Goal: Task Accomplishment & Management: Use online tool/utility

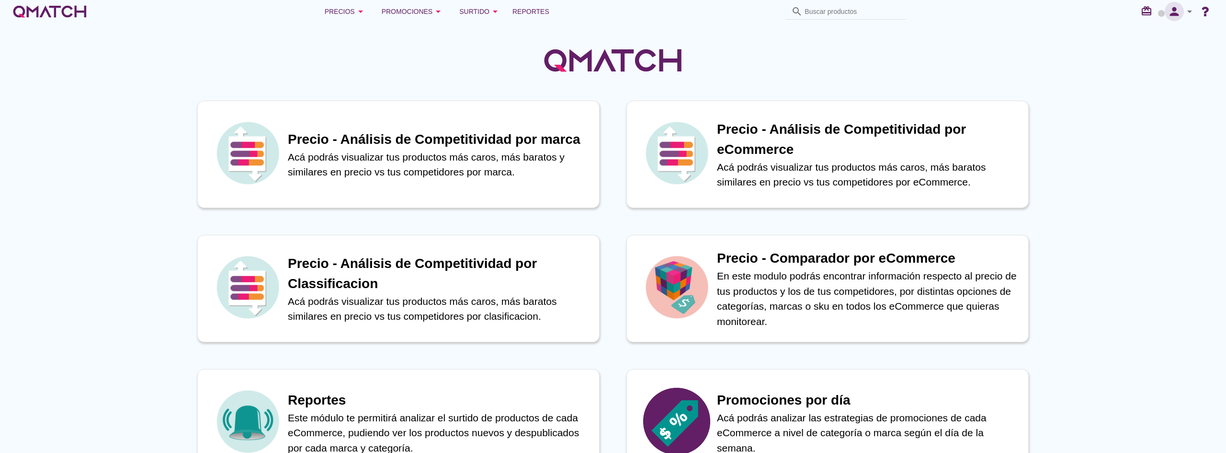
click at [1181, 6] on icon "person" at bounding box center [1174, 11] width 19 height 13
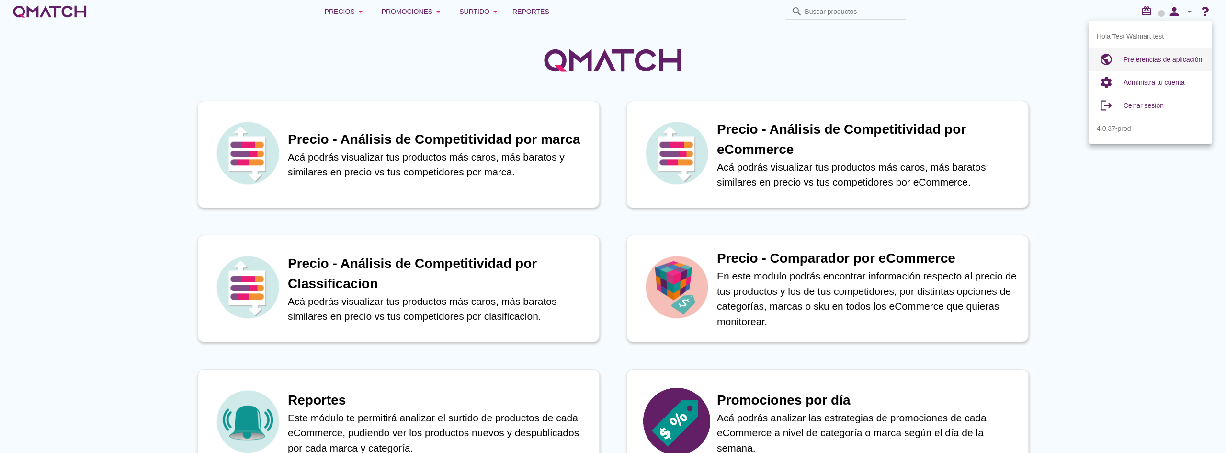
click at [1158, 56] on span "Preferencias de aplicación" at bounding box center [1163, 60] width 79 height 8
radio input "true"
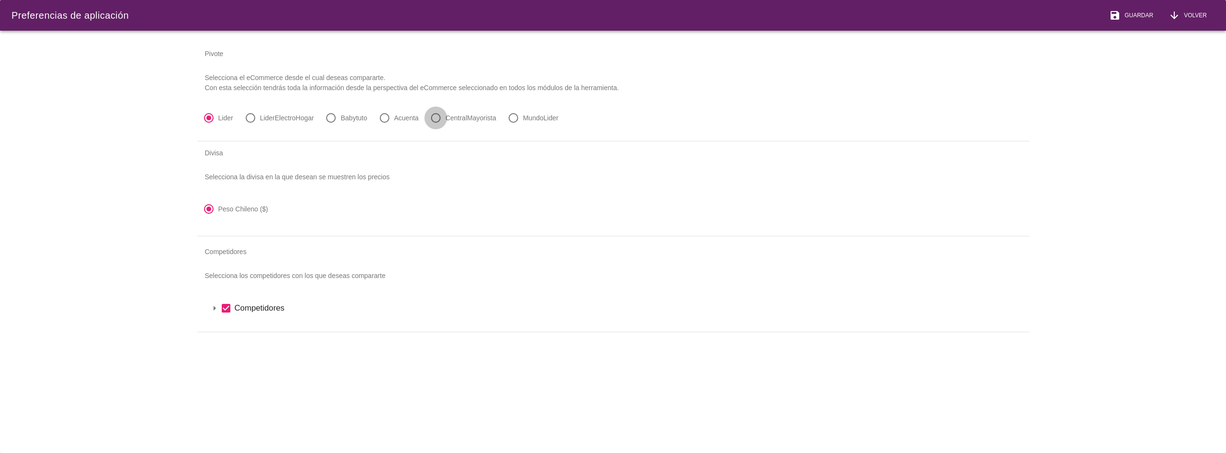
click at [440, 121] on div at bounding box center [436, 118] width 16 height 16
radio input "false"
radio input "true"
click at [1132, 19] on span "Guardar" at bounding box center [1137, 15] width 33 height 9
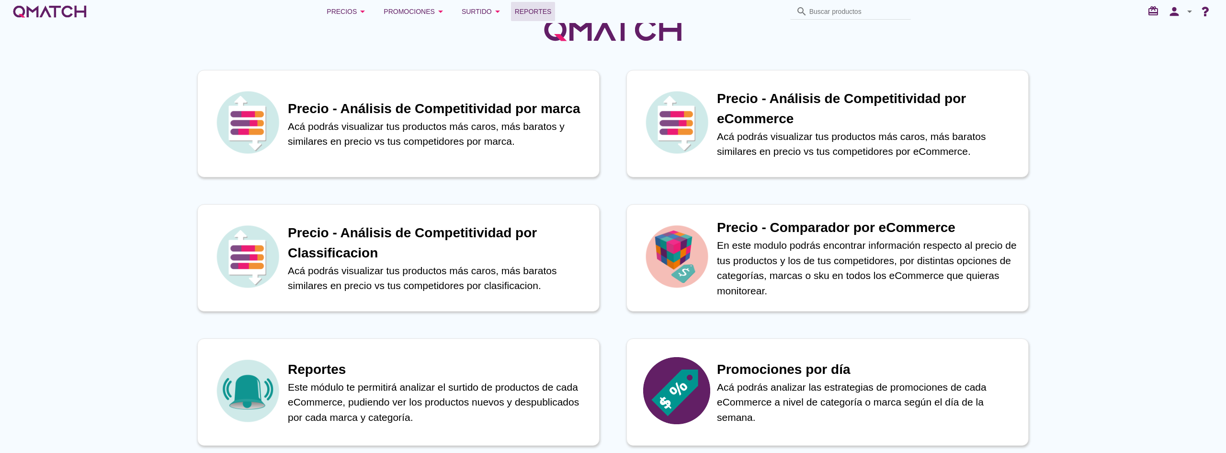
scroll to position [48, 0]
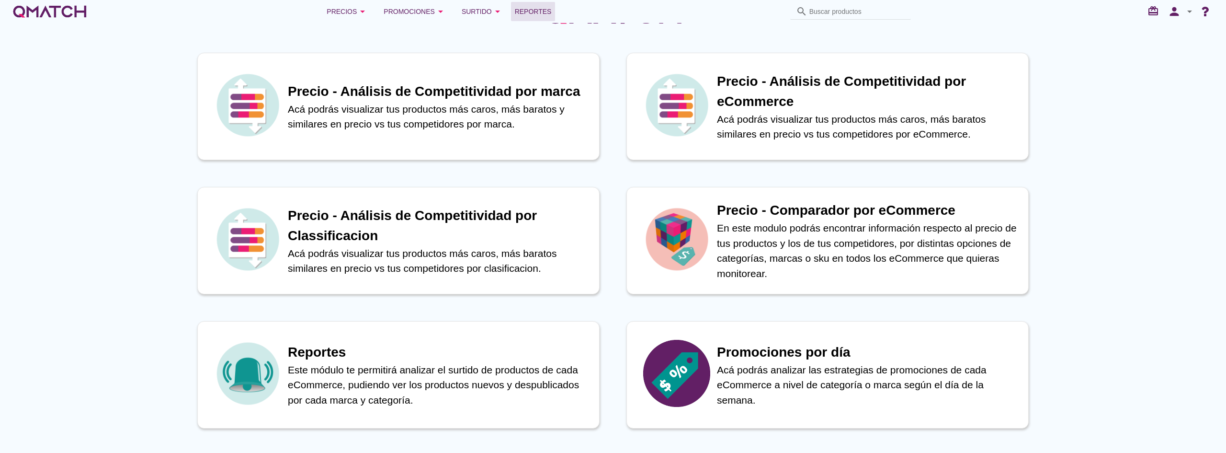
click at [530, 11] on span "Reportes" at bounding box center [533, 11] width 37 height 11
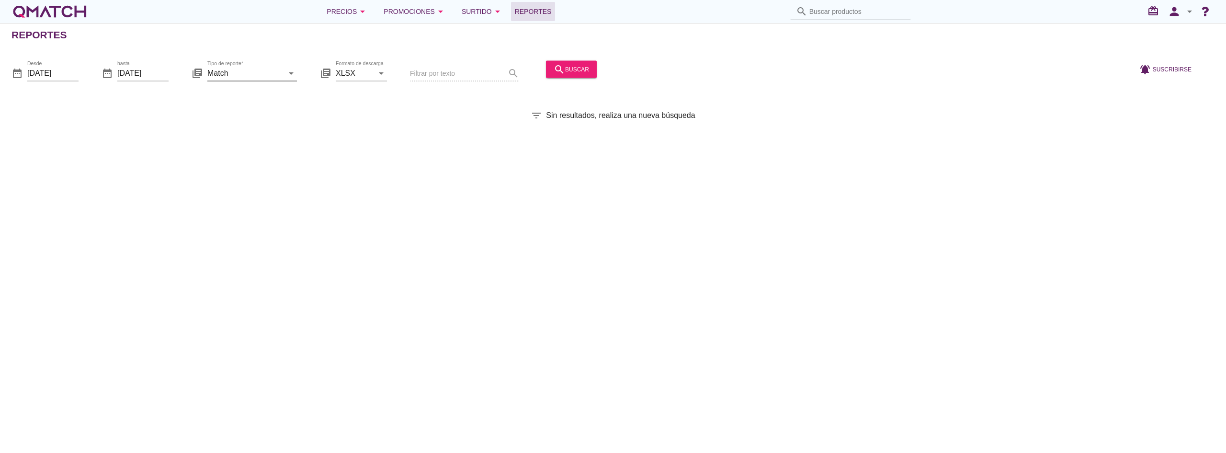
click at [231, 78] on input "Match" at bounding box center [245, 72] width 76 height 15
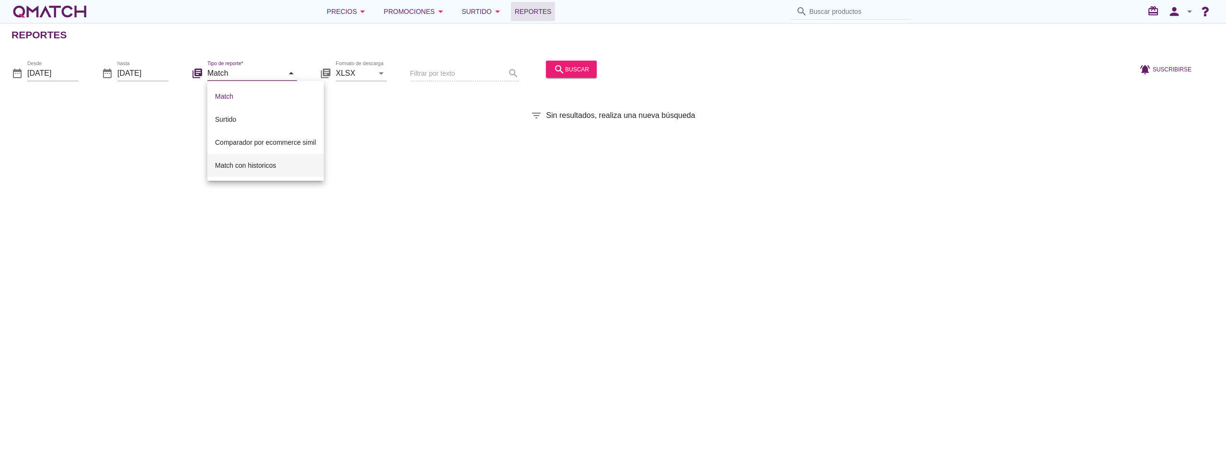
click at [252, 160] on div "Match con historicos" at bounding box center [265, 165] width 101 height 11
type input "Match con historicos"
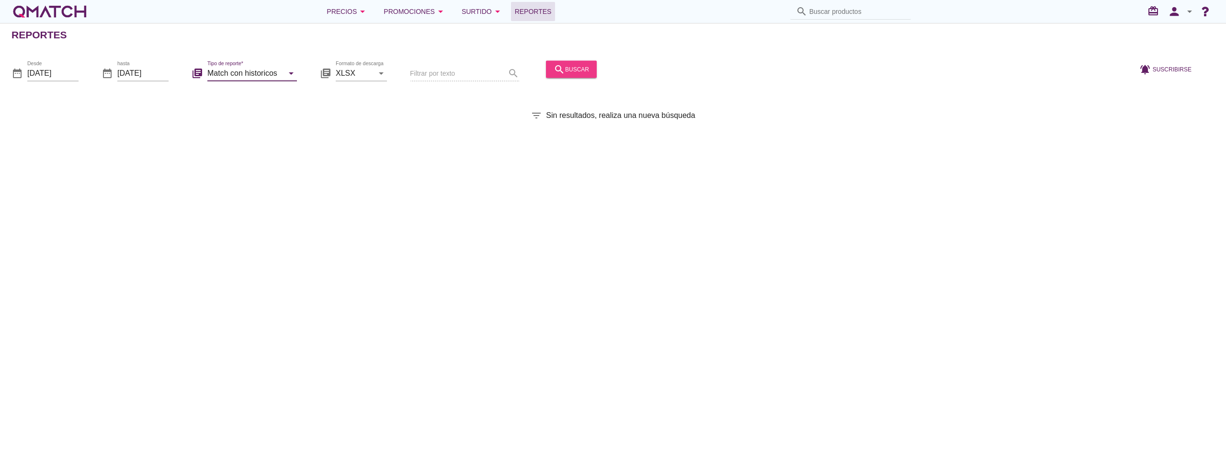
click at [546, 75] on button "search buscar" at bounding box center [571, 68] width 51 height 17
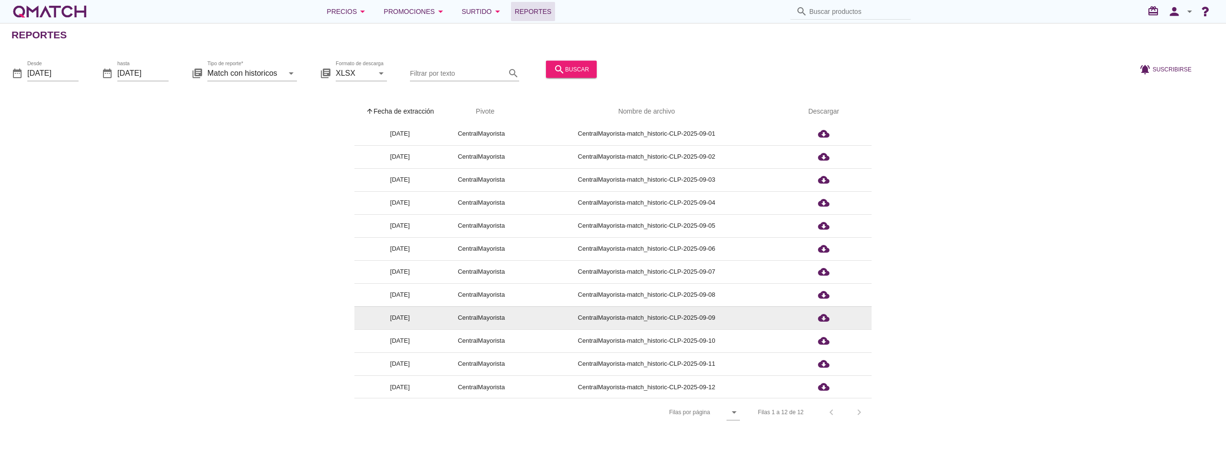
scroll to position [3, 0]
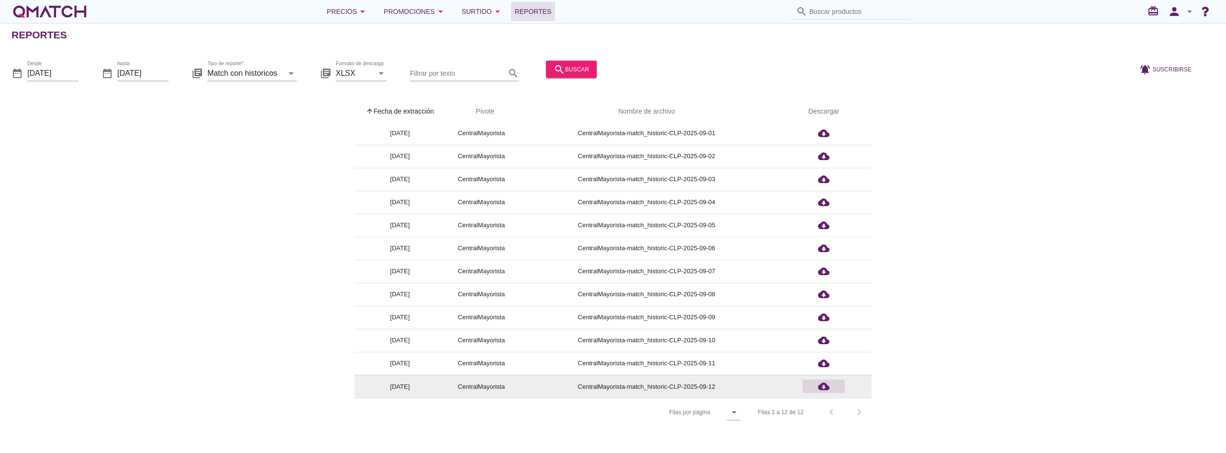
click at [821, 388] on icon "cloud_download" at bounding box center [823, 385] width 11 height 11
